Goal: Information Seeking & Learning: Find specific page/section

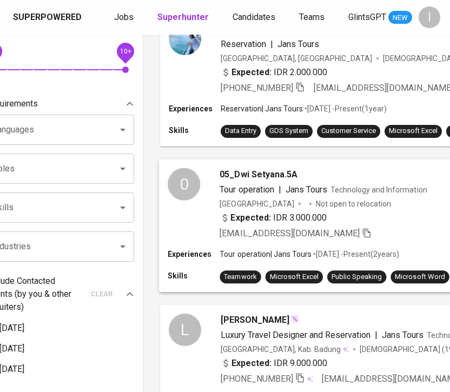
scroll to position [0, 37]
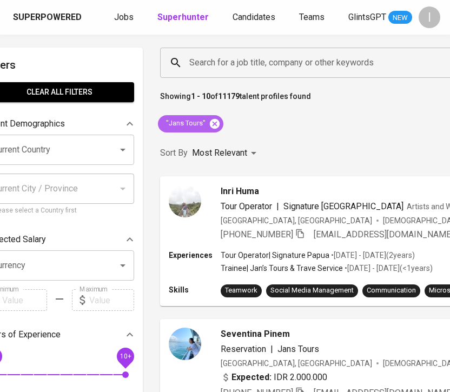
click at [214, 125] on icon at bounding box center [215, 123] width 10 height 10
click at [270, 64] on input "Search for a job title, company or other keywords" at bounding box center [454, 62] width 536 height 21
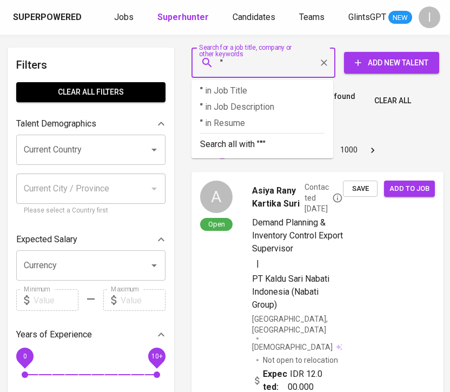
scroll to position [0, 3]
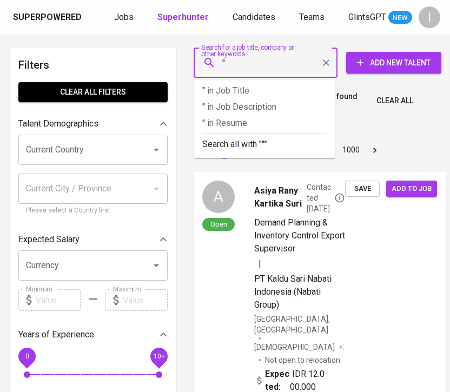
paste input "Bumi Global Karbon (@bumiglobalkarbon)"
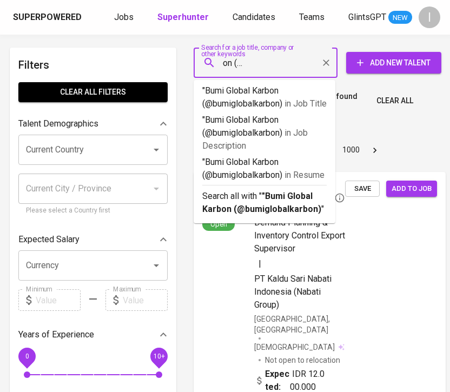
drag, startPoint x: 227, startPoint y: 62, endPoint x: 312, endPoint y: 64, distance: 85.4
click at [312, 64] on input ""Bumi Global Karbon (@bumiglobalkarbon)" at bounding box center [268, 62] width 96 height 21
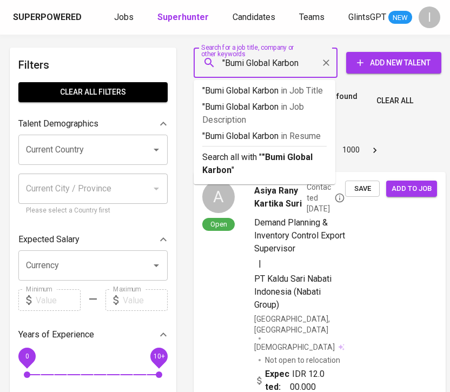
type input ""Bumi Global Karbon""
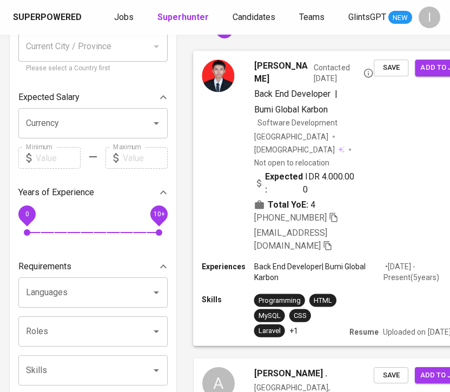
scroll to position [139, 3]
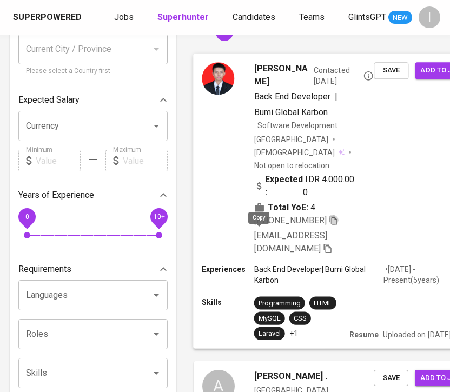
click at [329, 224] on icon "button" at bounding box center [333, 219] width 8 height 9
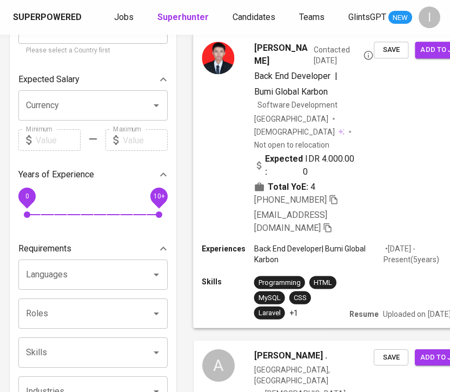
scroll to position [0, 3]
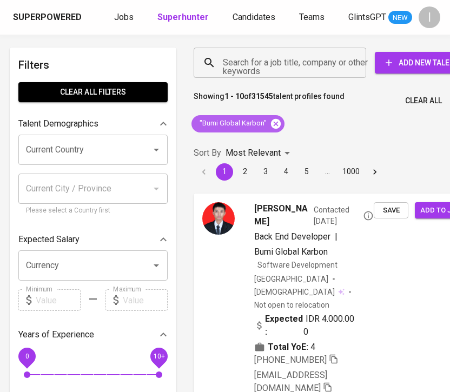
click at [272, 124] on icon at bounding box center [276, 123] width 10 height 10
click at [279, 74] on div "Search for a job title, company or other keywords" at bounding box center [279, 63] width 172 height 30
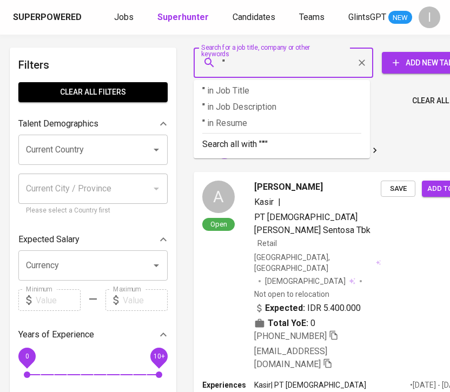
paste input "Erablue"
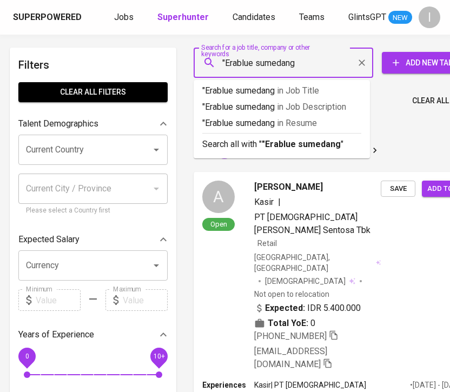
type input ""Erablue sumedang""
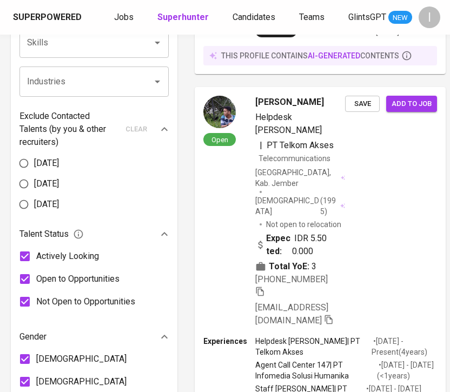
scroll to position [0, 2]
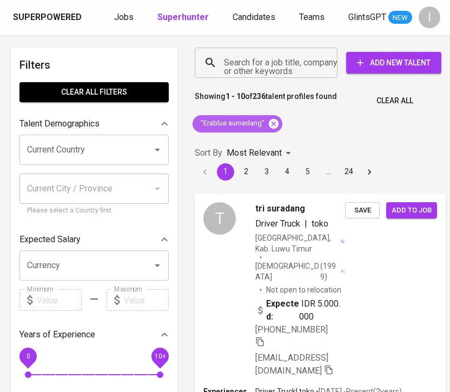
click at [272, 122] on icon at bounding box center [274, 123] width 10 height 10
click at [261, 66] on input "Search for a job title, company or other keywords" at bounding box center [268, 62] width 95 height 21
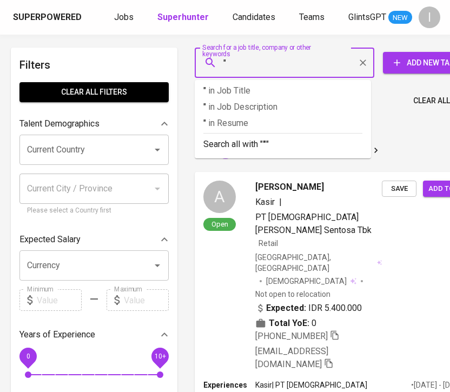
paste input "Murotech [GEOGRAPHIC_DATA]"
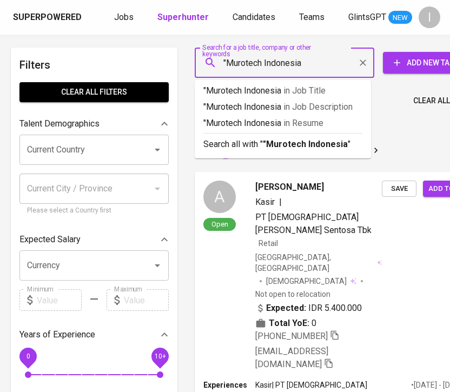
type input ""Murotech Indonesia""
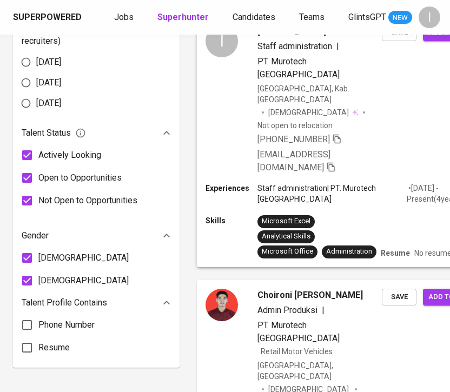
scroll to position [569, 0]
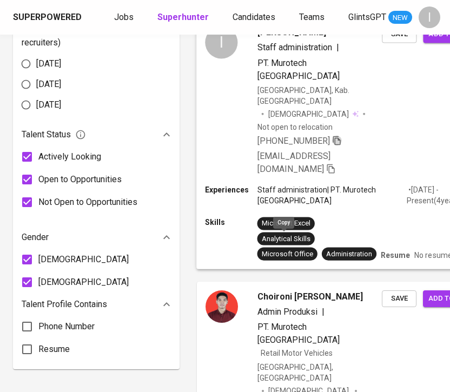
click at [332, 145] on icon "button" at bounding box center [337, 140] width 10 height 10
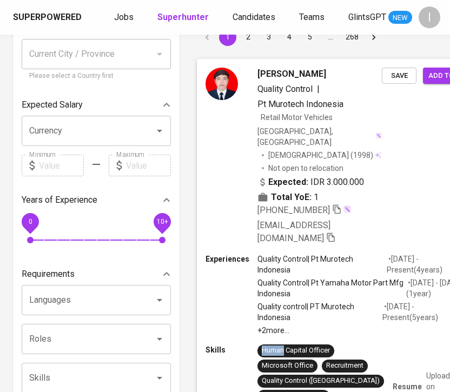
scroll to position [138, 0]
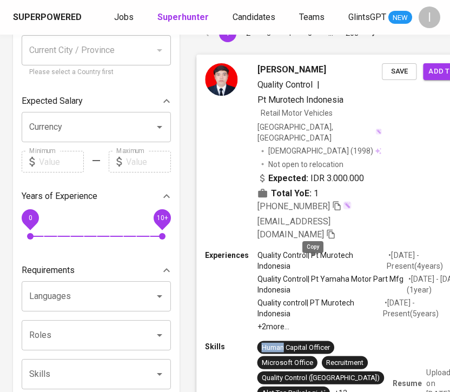
click at [326, 238] on icon "button" at bounding box center [331, 234] width 10 height 10
click at [332, 210] on icon "button" at bounding box center [337, 205] width 10 height 10
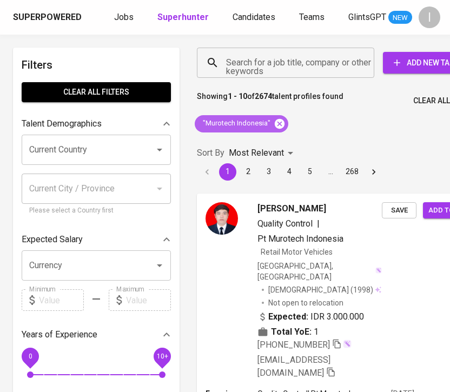
click at [278, 126] on icon at bounding box center [279, 123] width 10 height 10
click at [259, 63] on input "Search for a job title, company or other keywords" at bounding box center [288, 62] width 130 height 21
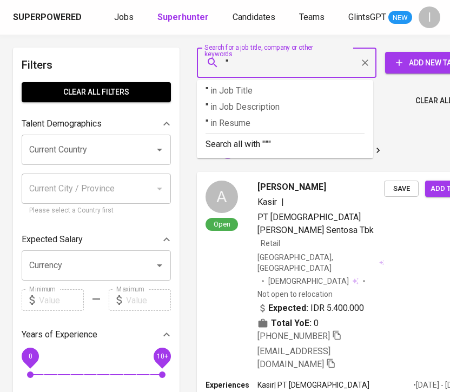
paste input "Ananta Swasta Dana"
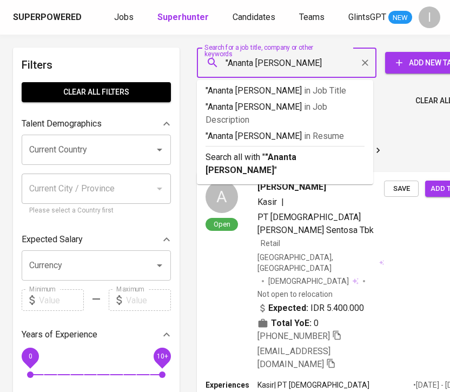
type input ""Ananta Swasta Dana""
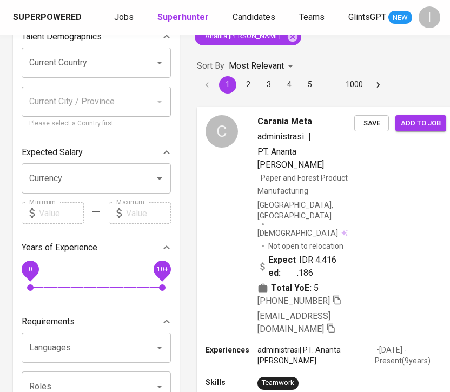
scroll to position [88, 0]
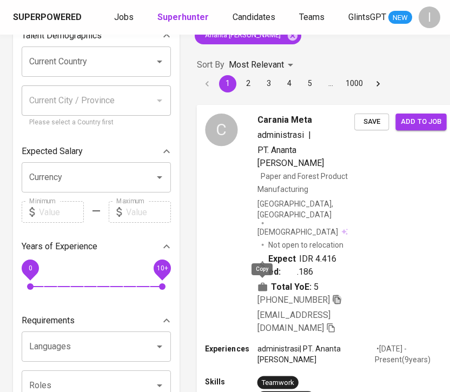
click at [333, 294] on icon "button" at bounding box center [337, 298] width 8 height 9
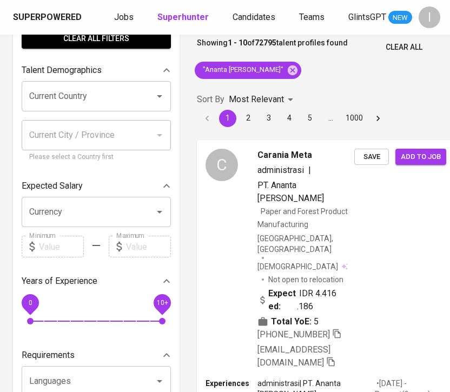
scroll to position [0, 0]
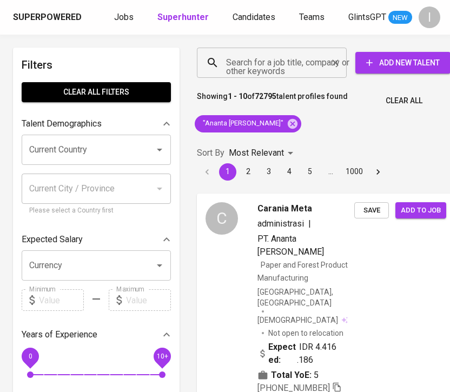
click at [296, 65] on input "Search for a job title, company or other keywords" at bounding box center [274, 62] width 102 height 21
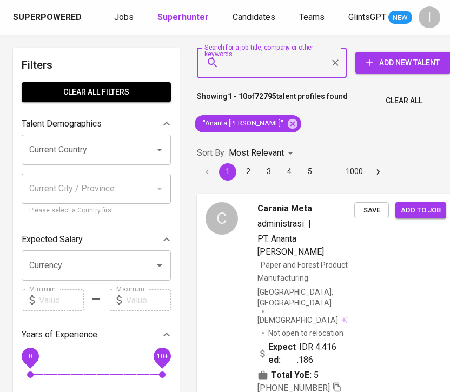
paste input "CV. ETECH TEKNO KOMPUTER INDONESIA"
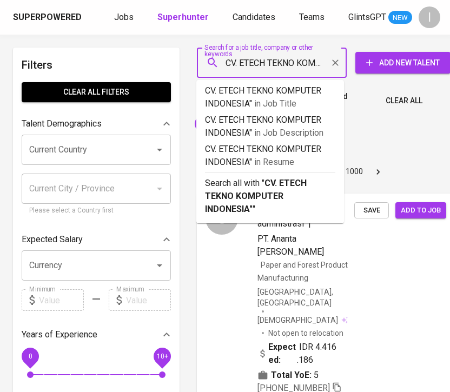
drag, startPoint x: 239, startPoint y: 63, endPoint x: 217, endPoint y: 63, distance: 21.6
click at [217, 63] on div "CV. ETECH TEKNO KOMPUTER INDONESIA" Search for a job title, company or other ke…" at bounding box center [272, 63] width 150 height 30
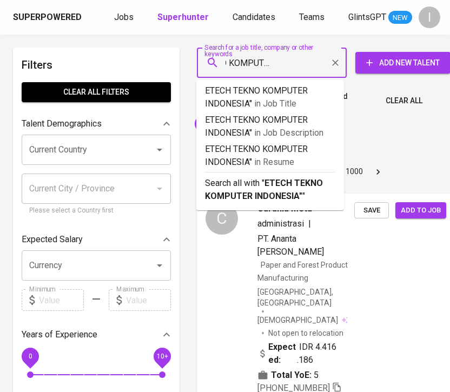
click at [226, 66] on input "ETECH TEKNO KOMPUTER INDONESIA"" at bounding box center [274, 62] width 102 height 21
drag, startPoint x: 230, startPoint y: 66, endPoint x: 213, endPoint y: 63, distance: 16.5
click at [213, 63] on div "ETECH TEKNO KOMPUTER INDONESIA" Search for a job title, company or other keywor…" at bounding box center [272, 63] width 150 height 30
click at [219, 63] on div "ETECH TEKNO KOMPUTER INDONESIA" Search for a job title, company or other keywor…" at bounding box center [272, 63] width 150 height 30
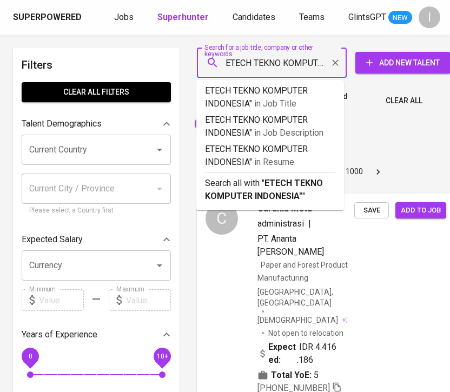
click at [233, 62] on input "ETECH TEKNO KOMPUTER INDONESIA"" at bounding box center [274, 62] width 102 height 21
click at [222, 62] on div "ETECH TEKNO KOMPUTER INDONESIA" Search for a job title, company or other keywor…" at bounding box center [272, 63] width 150 height 30
click at [226, 64] on input "ETECH TEKNO KOMPUTER INDONESIA"" at bounding box center [274, 62] width 102 height 21
type input ""ETECH TEKNO KOMPUTER INDONESIA""
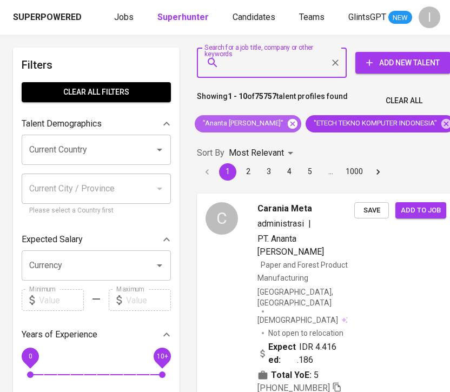
click at [287, 126] on icon at bounding box center [292, 123] width 10 height 10
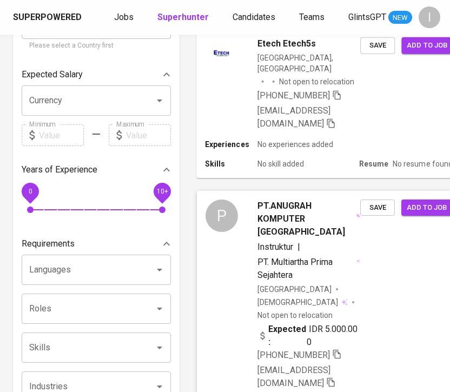
scroll to position [166, 0]
